Goal: Register for event/course

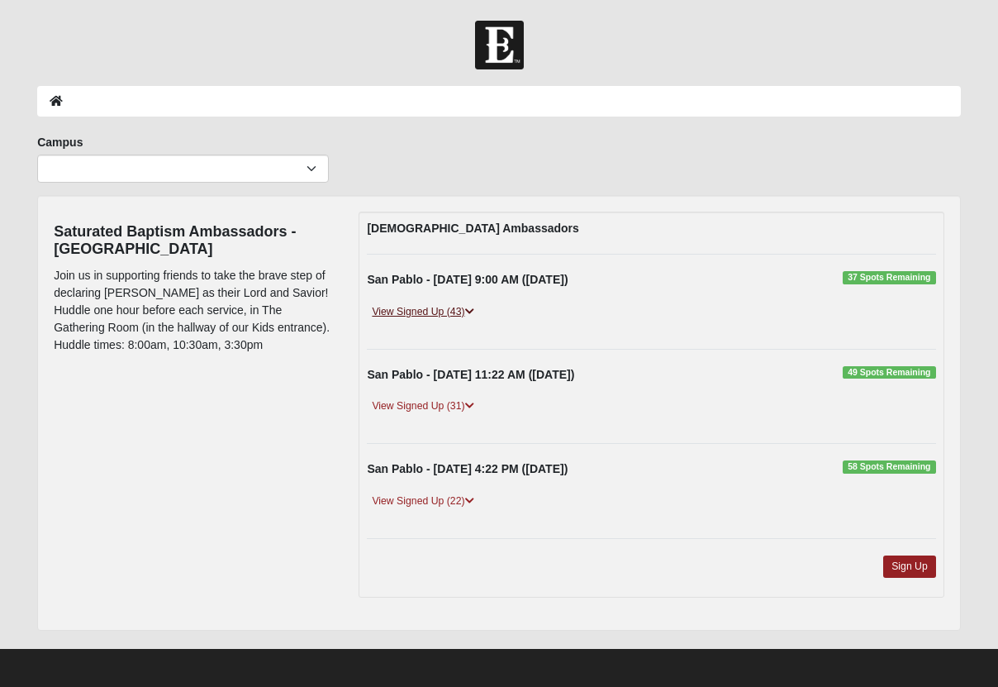
click at [450, 304] on link "View Signed Up (43)" at bounding box center [423, 311] width 112 height 17
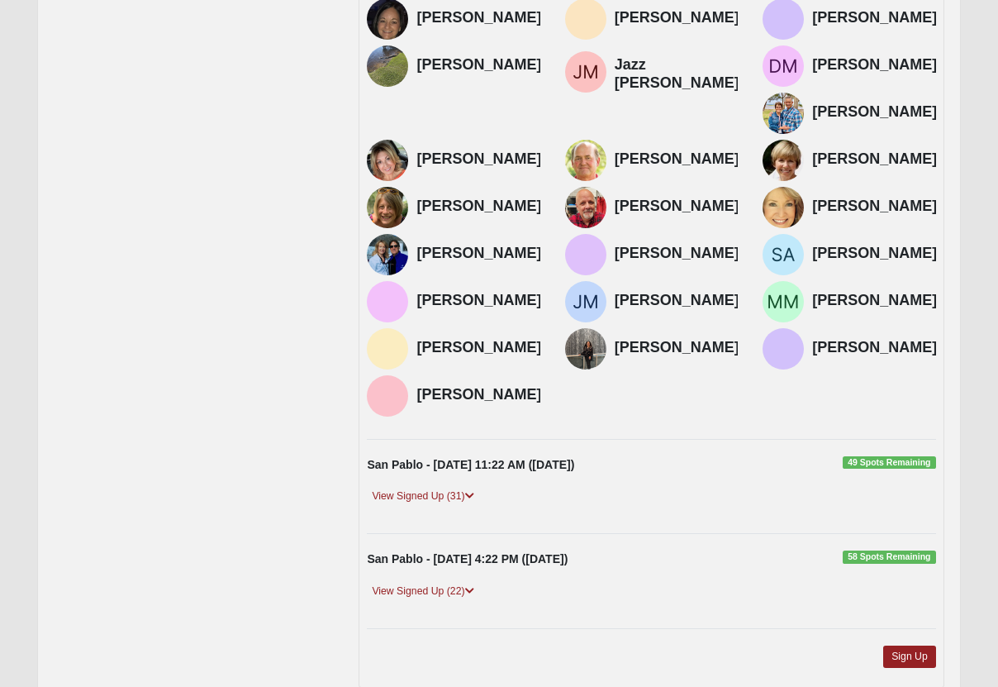
scroll to position [677, 0]
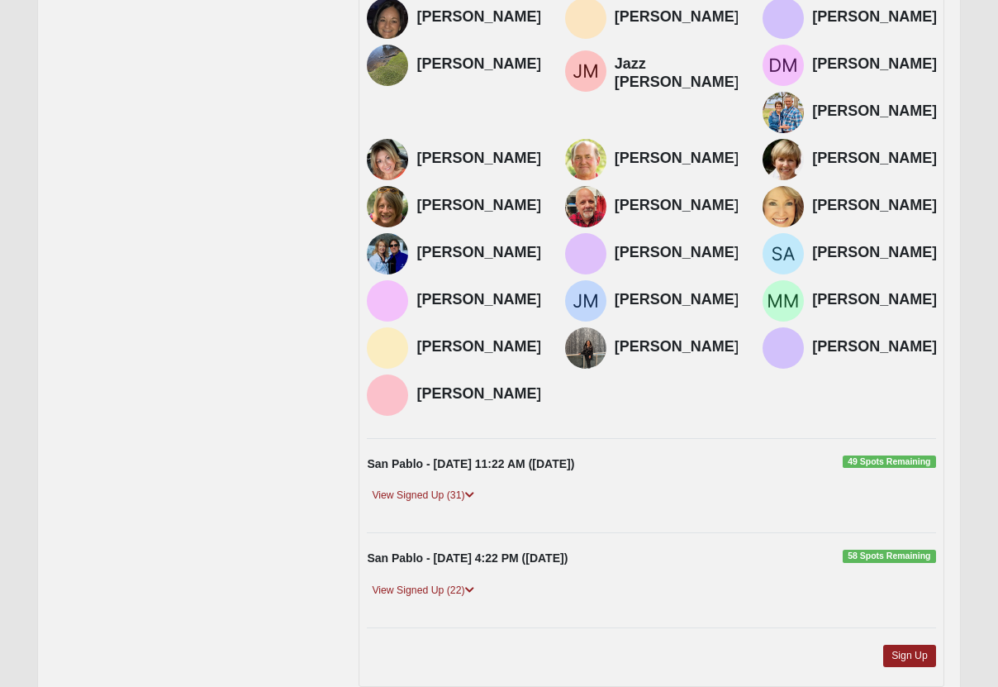
click at [437, 487] on div "View Signed Up (31)" at bounding box center [651, 501] width 593 height 29
click at [434, 487] on link "View Signed Up (31)" at bounding box center [423, 495] width 112 height 17
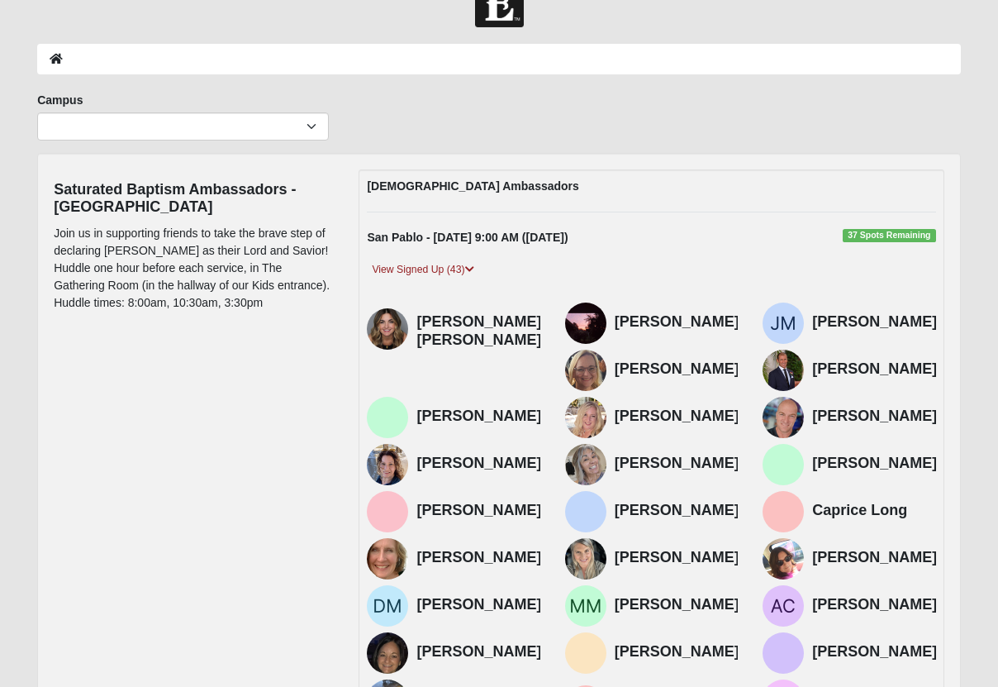
scroll to position [0, 0]
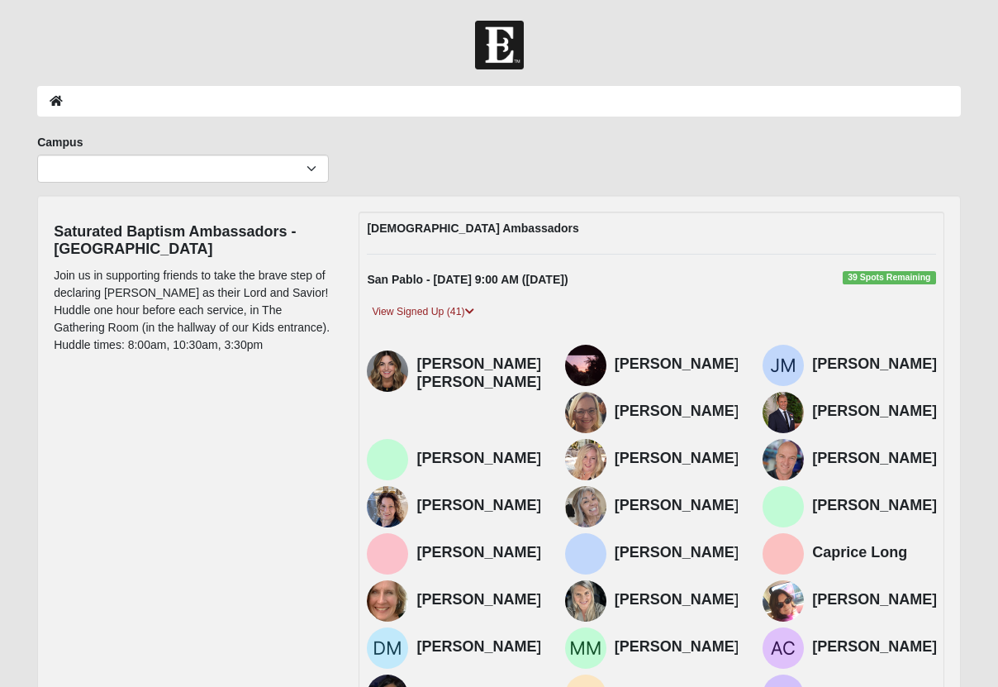
scroll to position [208, 0]
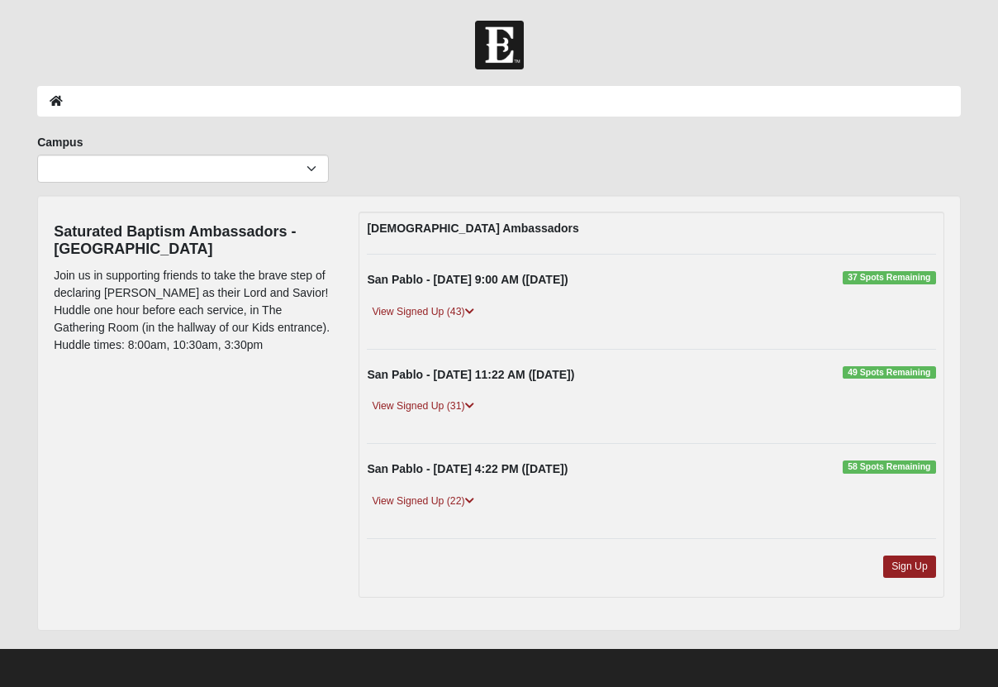
scroll to position [4, 0]
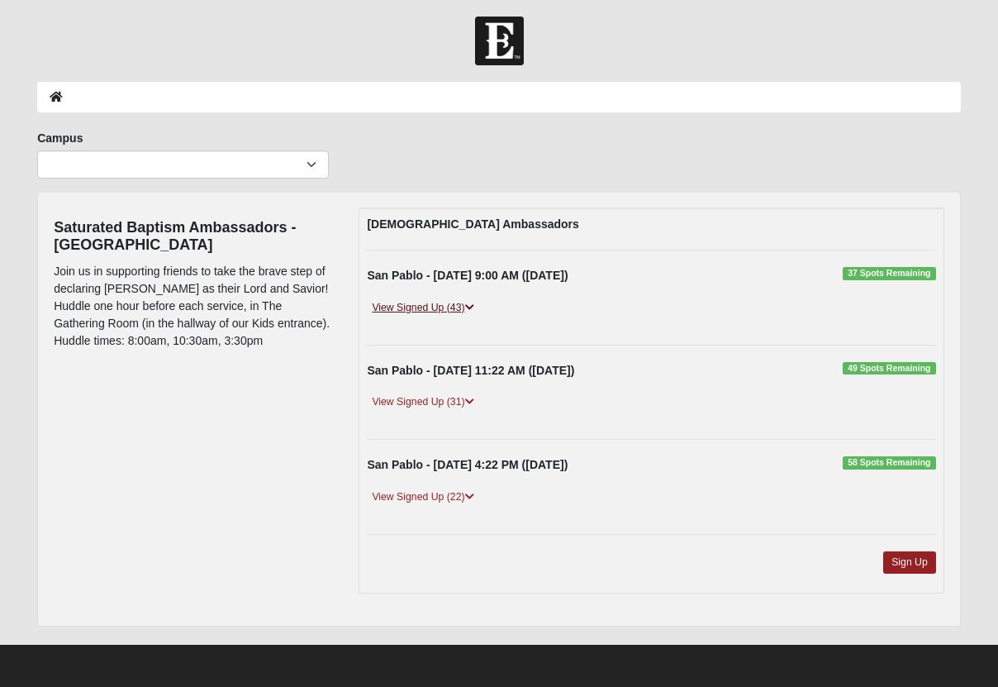
click at [468, 311] on icon at bounding box center [469, 307] width 9 height 10
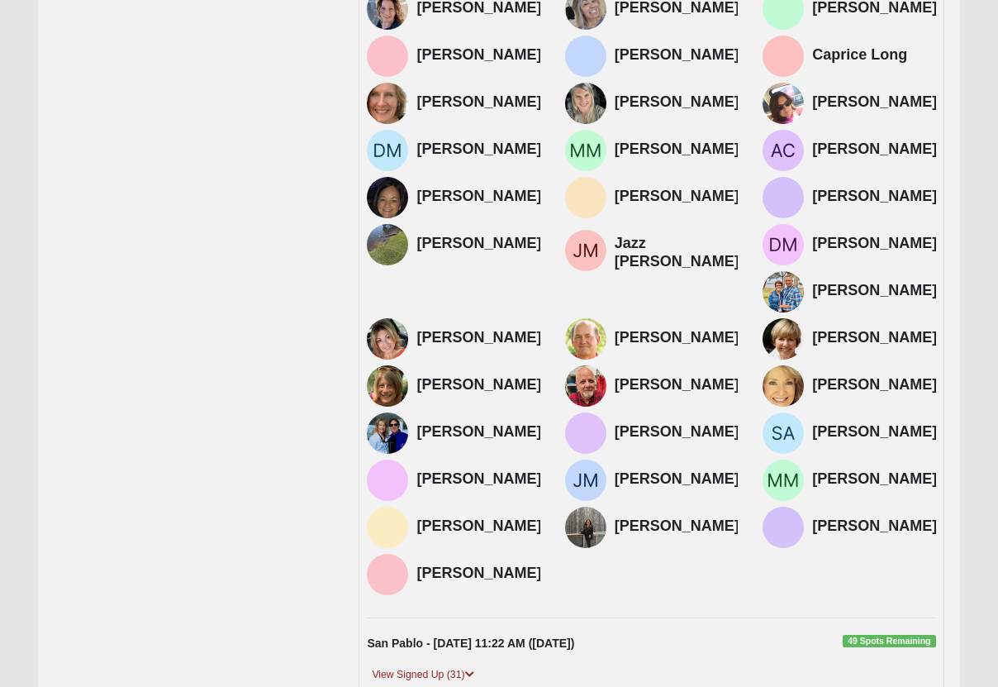
scroll to position [749, 0]
